Goal: Task Accomplishment & Management: Use online tool/utility

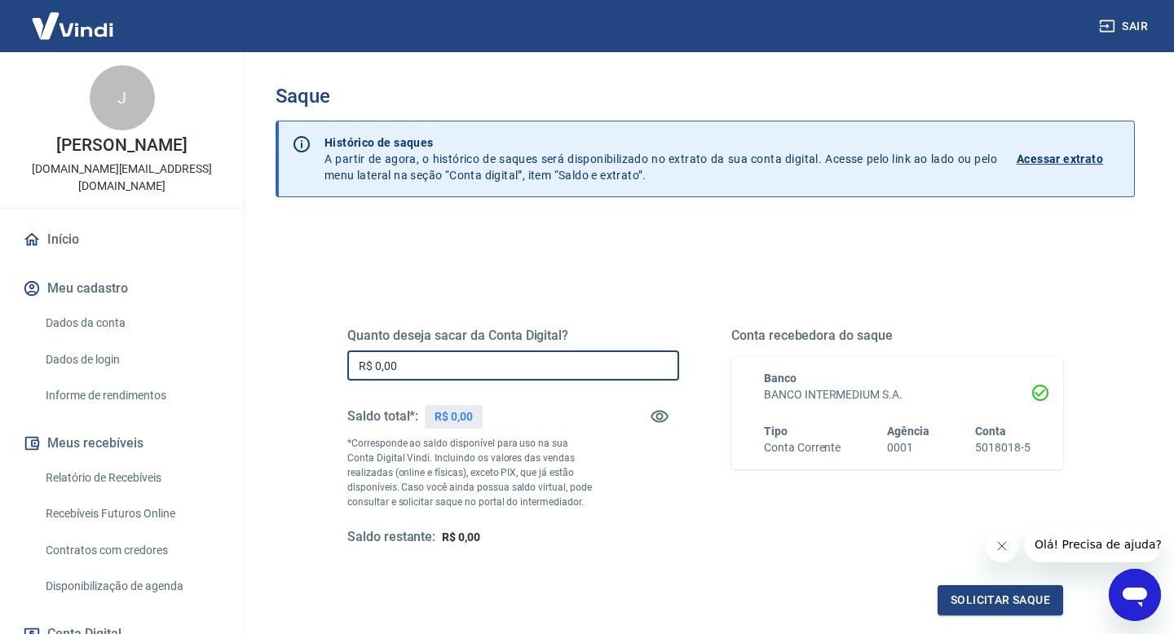
click at [409, 362] on input "R$ 0,00" at bounding box center [513, 365] width 332 height 30
drag, startPoint x: 409, startPoint y: 362, endPoint x: 313, endPoint y: 365, distance: 96.2
click at [313, 365] on div "Quanto deseja sacar da Conta Digital? R$ 0,00 ​ Saldo total*: R$ 302,07 *Corres…" at bounding box center [705, 445] width 794 height 379
type input "R$ 302,07"
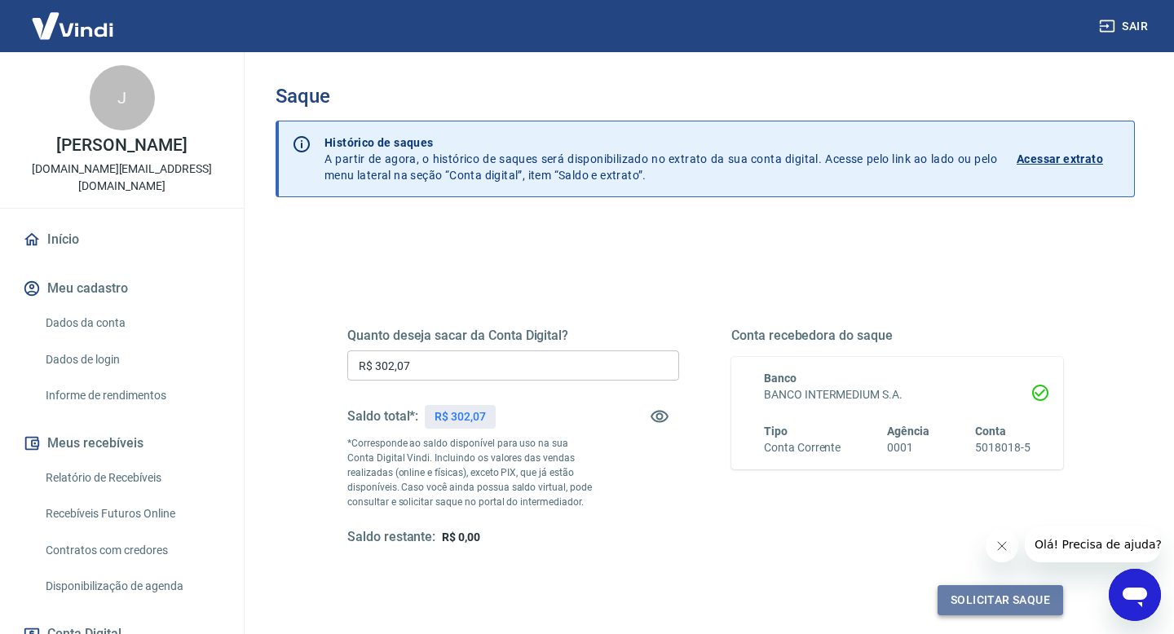
click at [978, 598] on button "Solicitar saque" at bounding box center [1000, 600] width 126 height 30
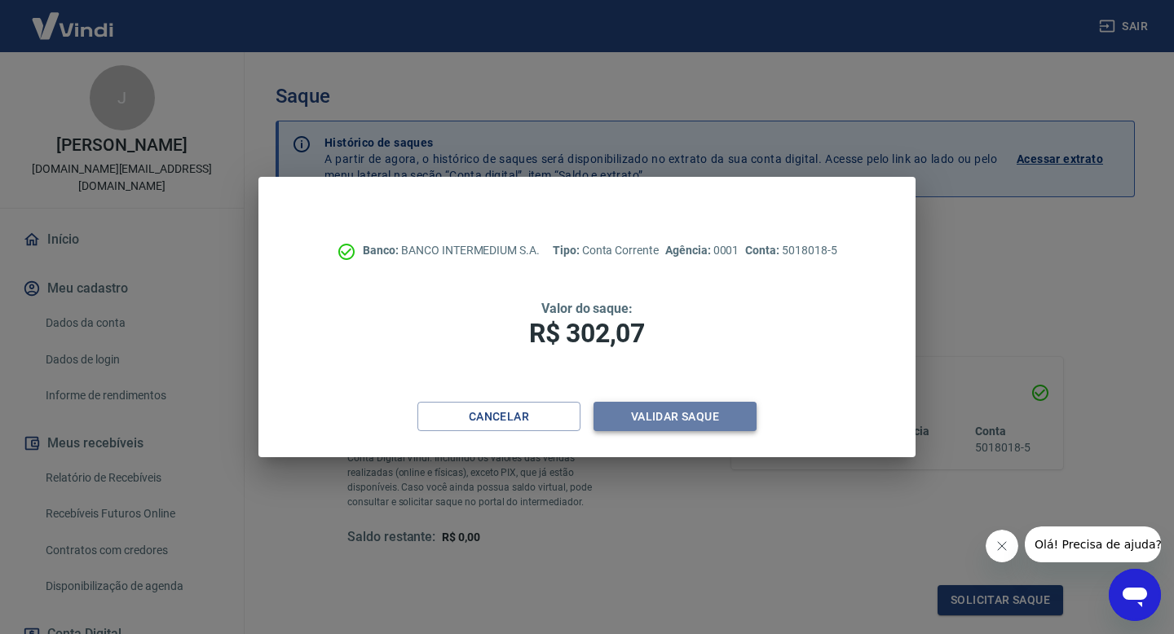
click at [716, 410] on button "Validar saque" at bounding box center [674, 417] width 163 height 30
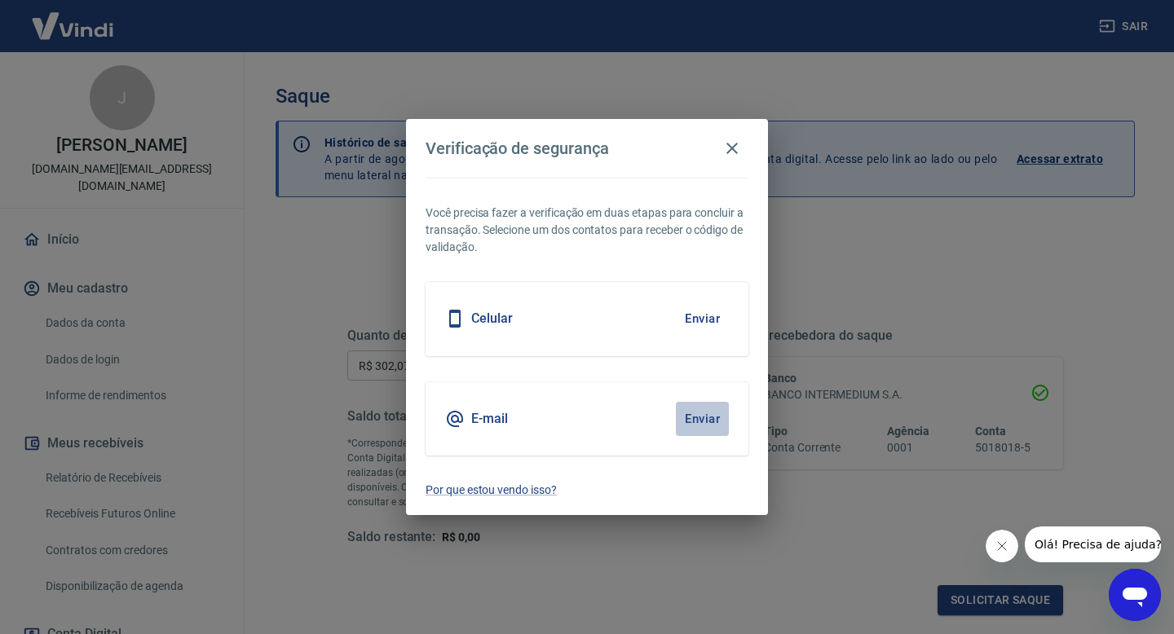
click at [693, 412] on button "Enviar" at bounding box center [702, 419] width 53 height 34
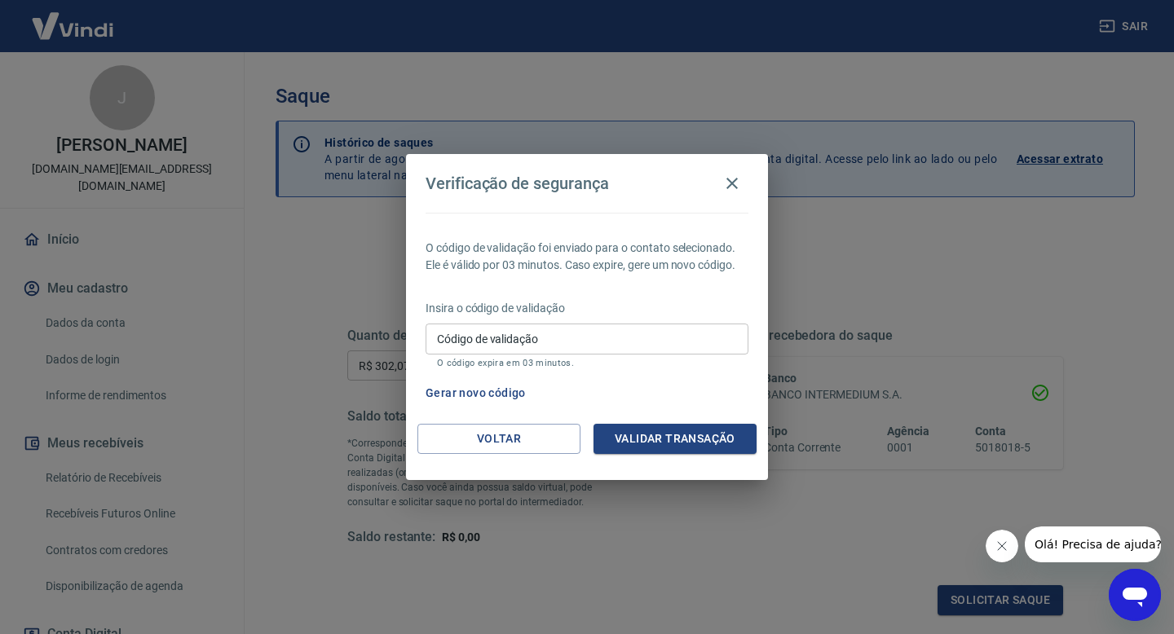
click at [565, 346] on input "Código de validação" at bounding box center [586, 339] width 323 height 30
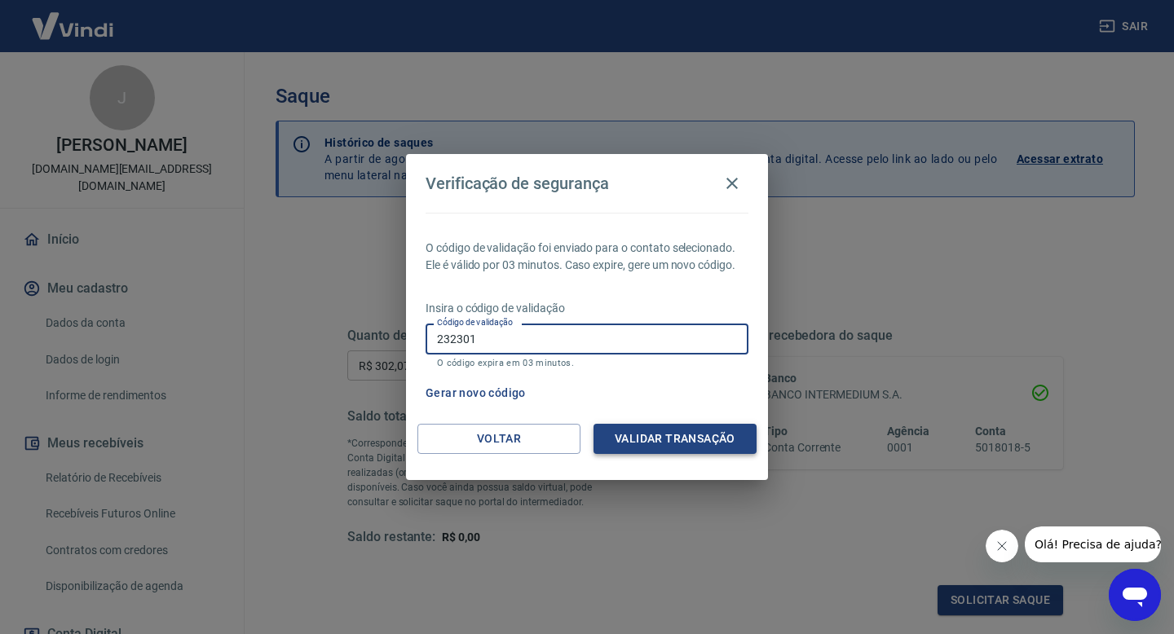
type input "232301"
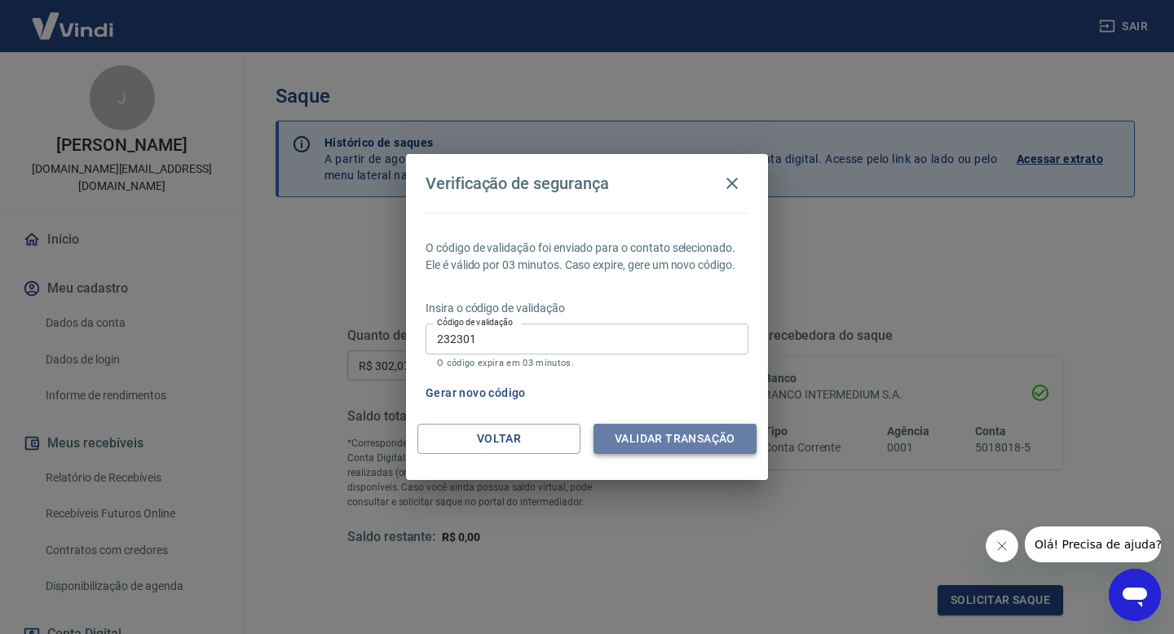
click at [676, 430] on button "Validar transação" at bounding box center [674, 439] width 163 height 30
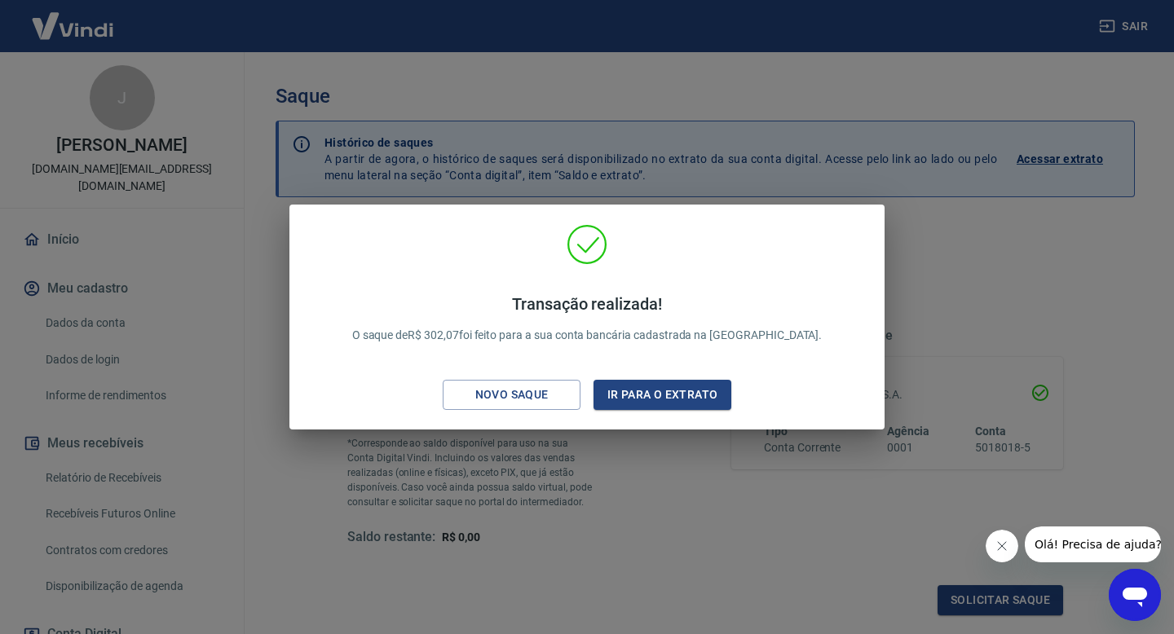
click at [986, 351] on div "Transação realizada! O saque de R$ 302,07 foi feito para a sua conta bancária c…" at bounding box center [587, 317] width 1174 height 634
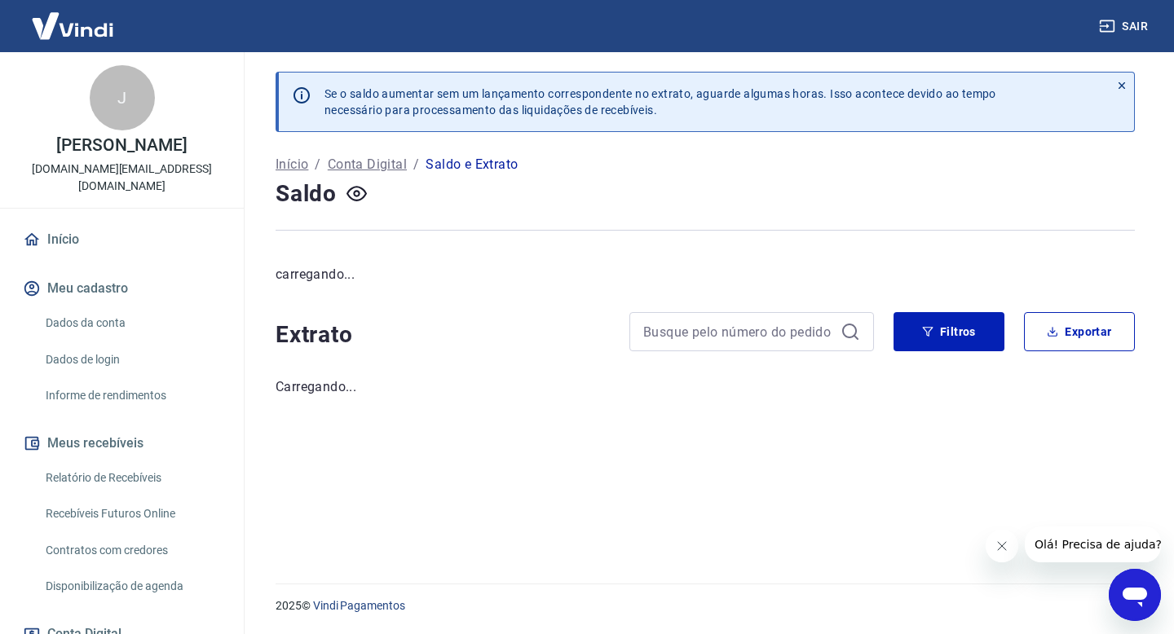
click at [1007, 539] on button "Fechar mensagem da empresa" at bounding box center [1001, 546] width 33 height 33
